Goal: Transaction & Acquisition: Purchase product/service

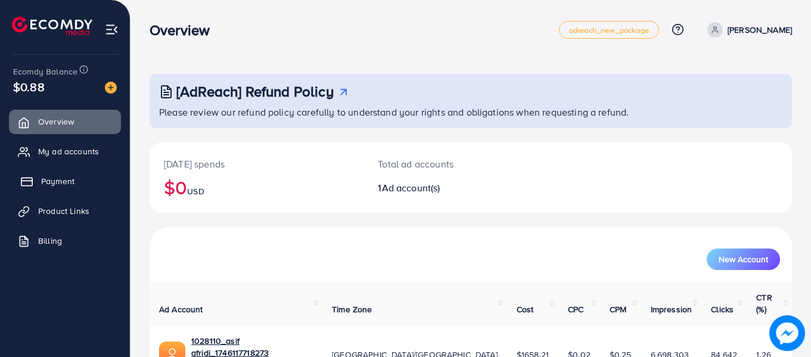
click at [58, 183] on span "Payment" at bounding box center [57, 181] width 33 height 12
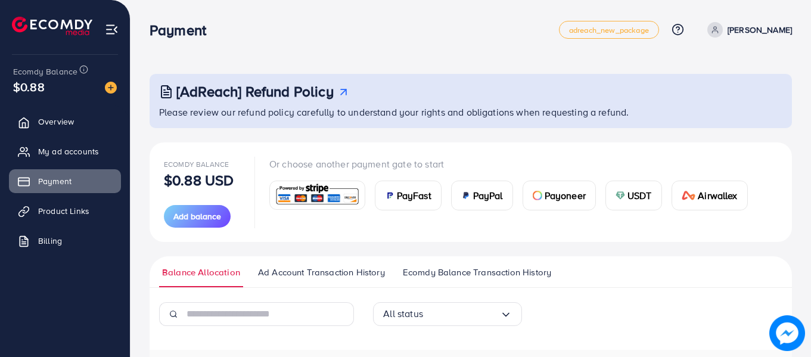
click at [624, 194] on img at bounding box center [621, 196] width 10 height 10
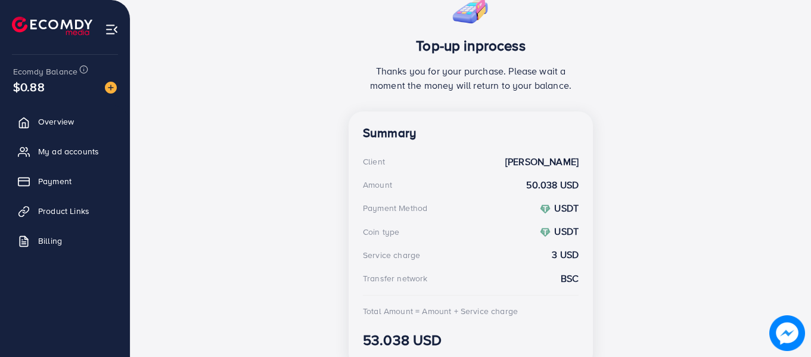
scroll to position [264, 0]
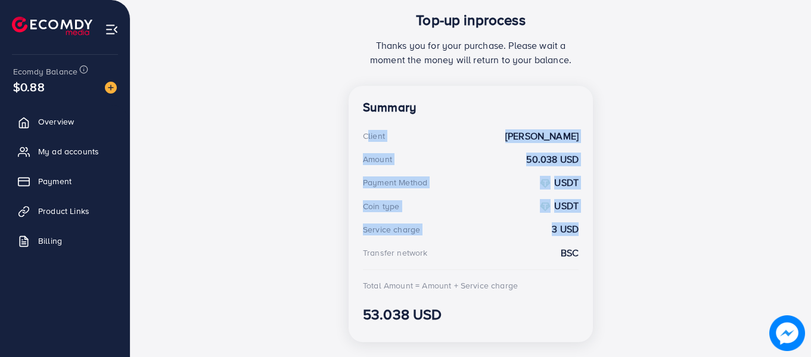
drag, startPoint x: 362, startPoint y: 137, endPoint x: 601, endPoint y: 272, distance: 273.8
click at [590, 264] on div "Summary Client [PERSON_NAME] Amount 50.038 USD Payment Method USDT Coin type US…" at bounding box center [471, 214] width 244 height 256
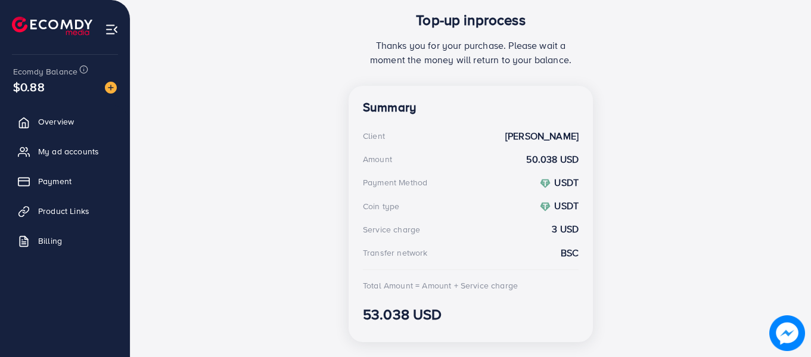
click at [627, 282] on div "Top-up inprocess Thanks you for your purchase. Please wait a moment the money w…" at bounding box center [471, 156] width 642 height 389
drag, startPoint x: 530, startPoint y: 290, endPoint x: 352, endPoint y: 131, distance: 238.4
click at [352, 131] on div "Summary Client [PERSON_NAME] Amount 50.038 USD Payment Method USDT Coin type US…" at bounding box center [471, 214] width 244 height 256
click at [275, 151] on div "Top-up inprocess Thanks you for your purchase. Please wait a moment the money w…" at bounding box center [471, 156] width 642 height 389
click at [387, 159] on div "Amount" at bounding box center [377, 159] width 29 height 12
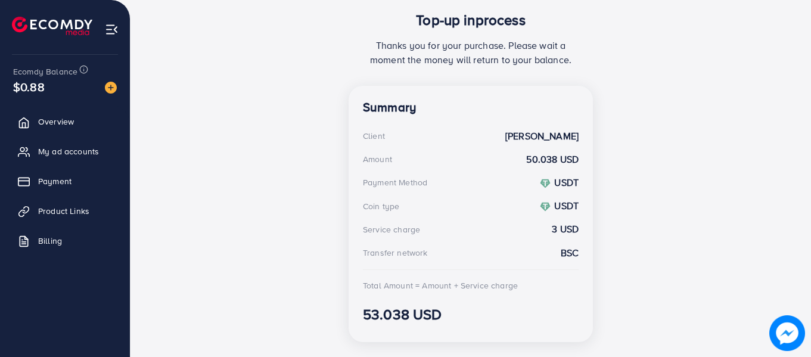
click at [386, 158] on div "Amount" at bounding box center [377, 159] width 29 height 12
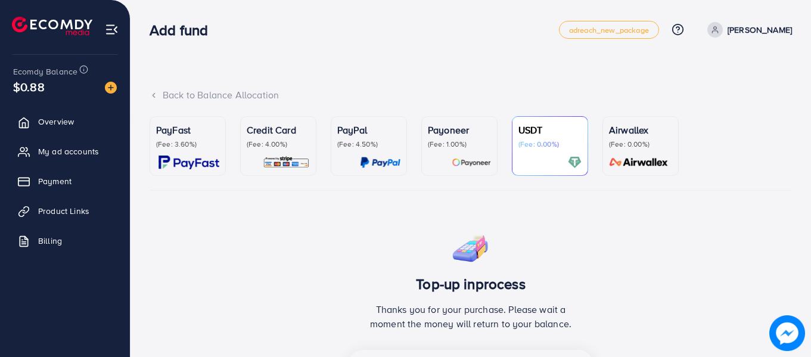
click at [375, 130] on p "PayPal" at bounding box center [368, 130] width 63 height 14
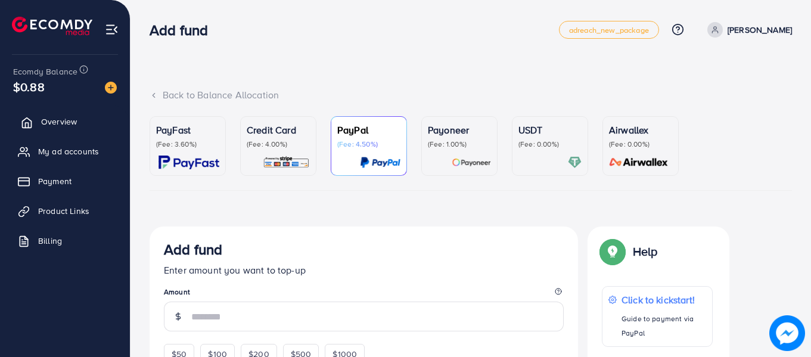
click at [57, 123] on span "Overview" at bounding box center [59, 122] width 36 height 12
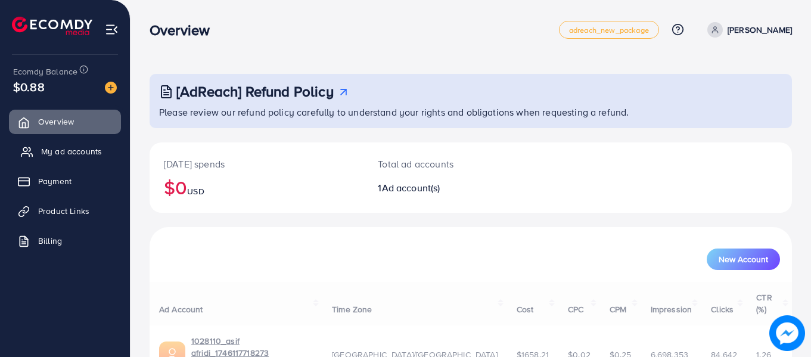
click at [79, 161] on link "My ad accounts" at bounding box center [65, 151] width 112 height 24
